Goal: Check status: Check status

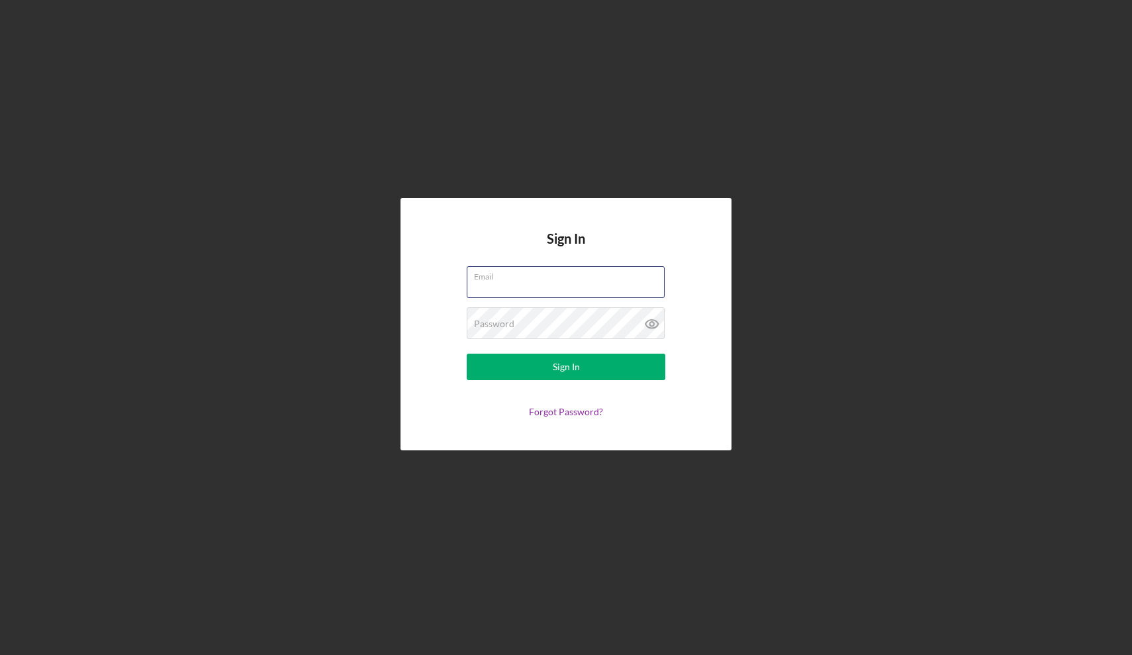
type input "[PERSON_NAME][EMAIL_ADDRESS][PERSON_NAME][DOMAIN_NAME]"
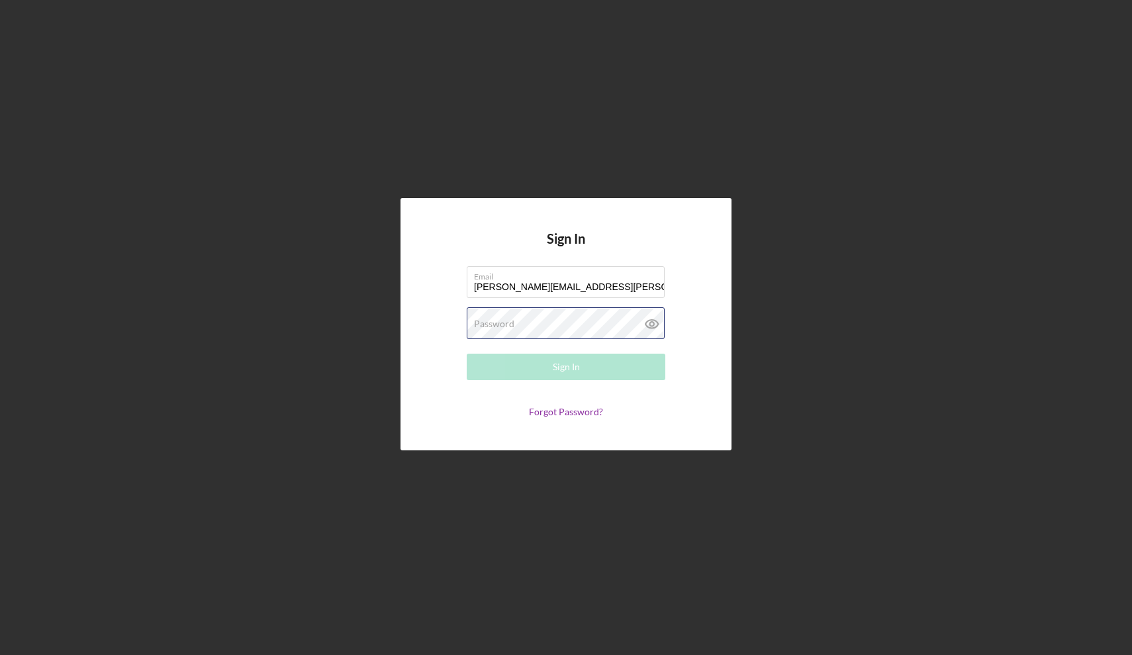
click at [566, 367] on button "Sign In" at bounding box center [566, 367] width 199 height 26
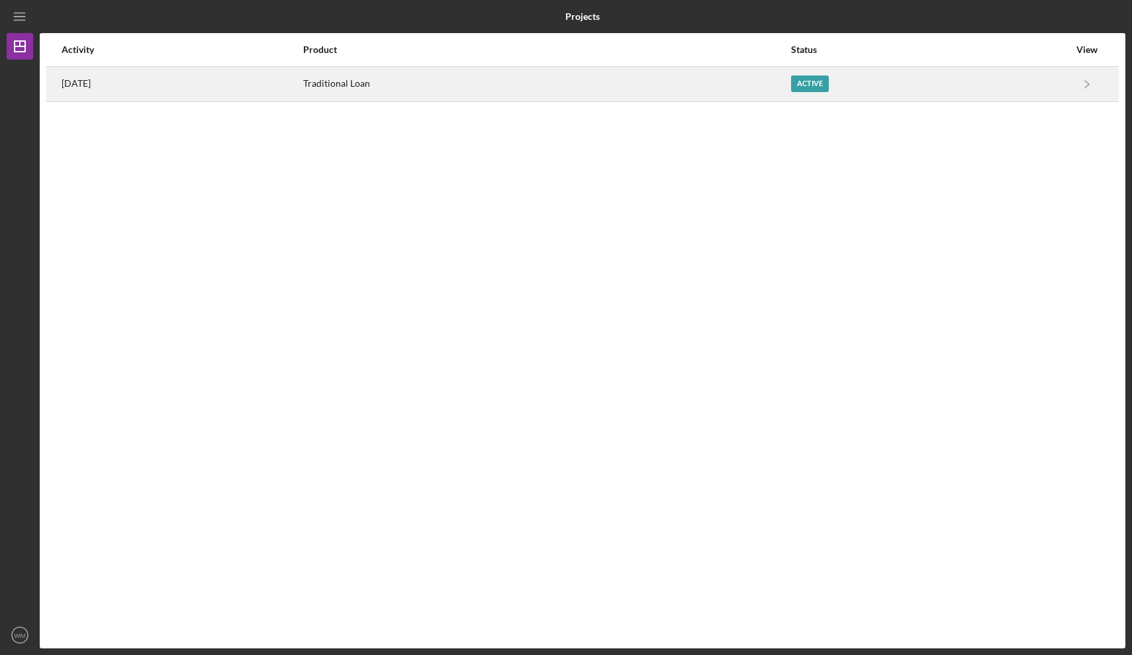
click at [113, 93] on div "[DATE]" at bounding box center [182, 84] width 240 height 33
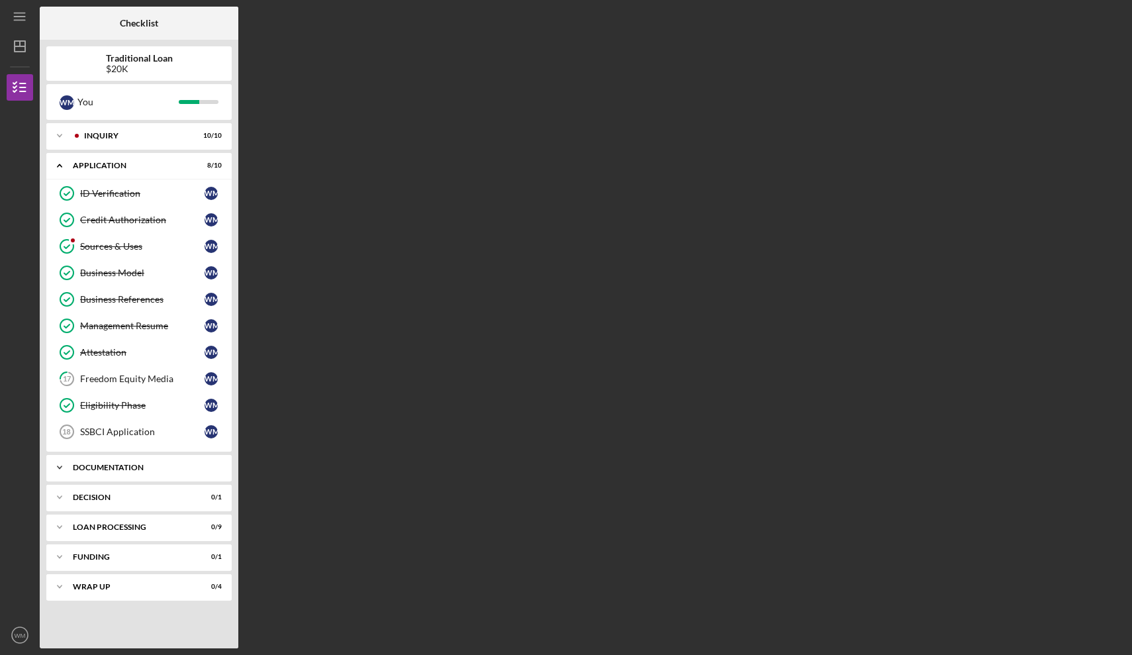
click at [137, 460] on div "Icon/Expander Documentation 13 / 25" at bounding box center [138, 467] width 185 height 26
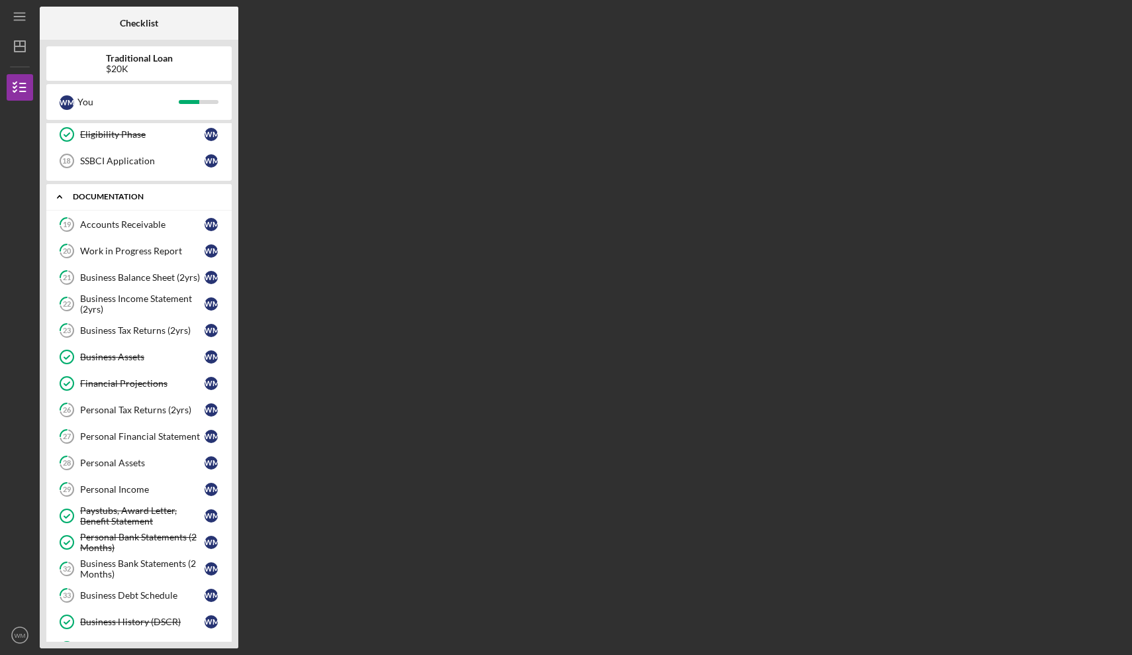
scroll to position [282, 0]
